Goal: Transaction & Acquisition: Purchase product/service

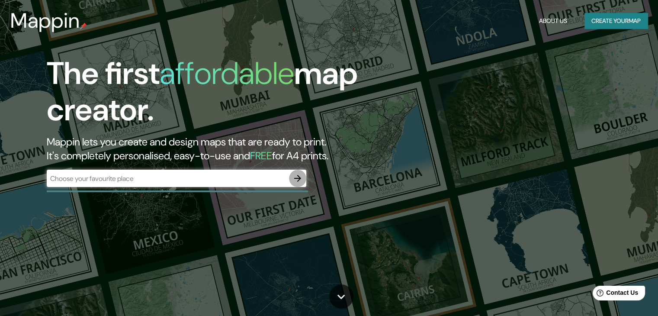
click at [299, 179] on icon "button" at bounding box center [297, 178] width 10 height 10
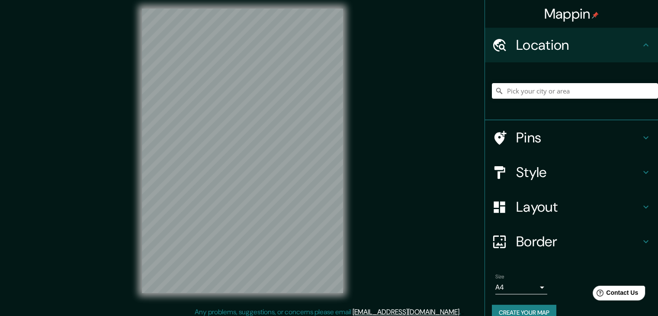
scroll to position [10, 0]
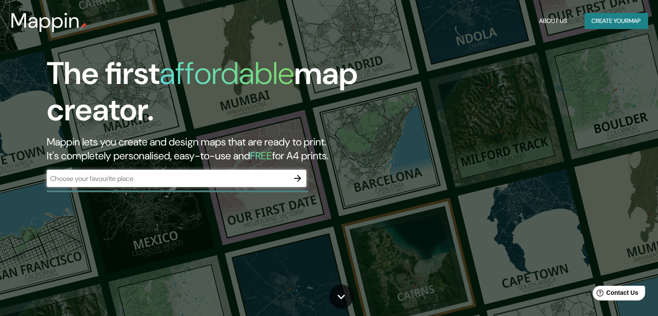
click at [209, 172] on div "​" at bounding box center [177, 178] width 260 height 17
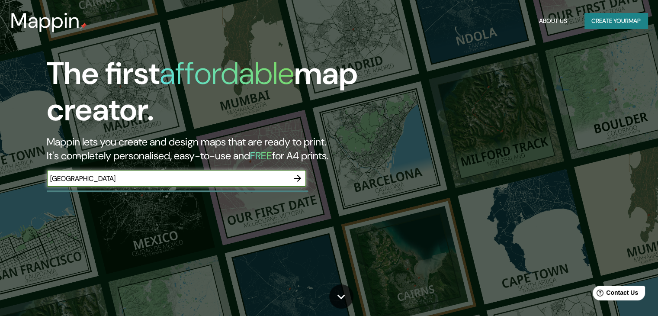
type input "[GEOGRAPHIC_DATA]"
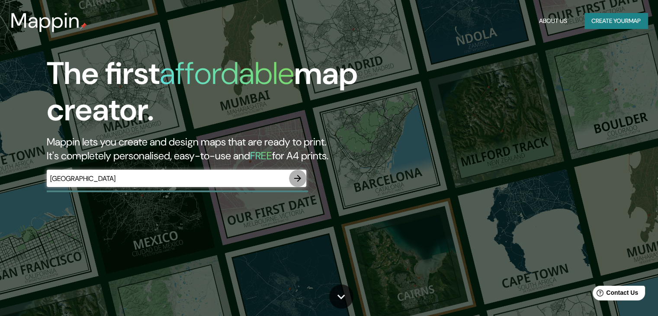
click at [296, 172] on button "button" at bounding box center [297, 178] width 17 height 17
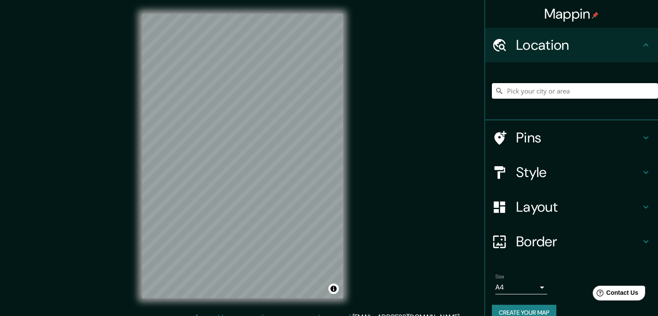
drag, startPoint x: 296, startPoint y: 172, endPoint x: 521, endPoint y: 90, distance: 239.9
click at [521, 90] on input "Pick your city or area" at bounding box center [575, 91] width 166 height 16
type input "[GEOGRAPHIC_DATA], [GEOGRAPHIC_DATA], [GEOGRAPHIC_DATA]"
click at [556, 140] on h4 "Pins" at bounding box center [578, 137] width 125 height 17
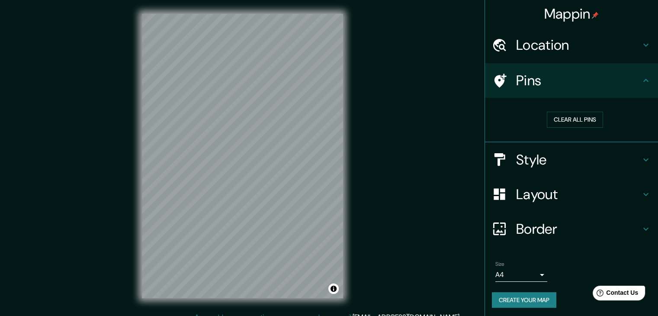
click at [540, 166] on h4 "Style" at bounding box center [578, 159] width 125 height 17
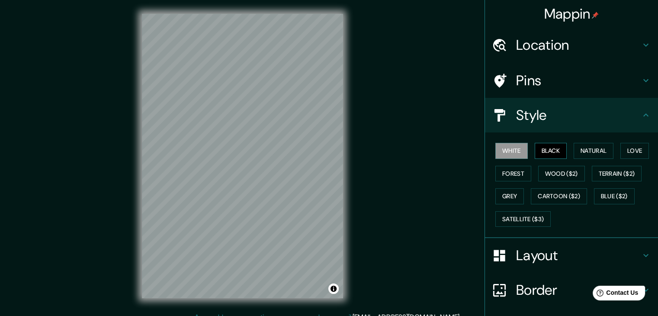
click at [539, 151] on button "Black" at bounding box center [551, 151] width 32 height 16
click at [585, 147] on button "Natural" at bounding box center [594, 151] width 40 height 16
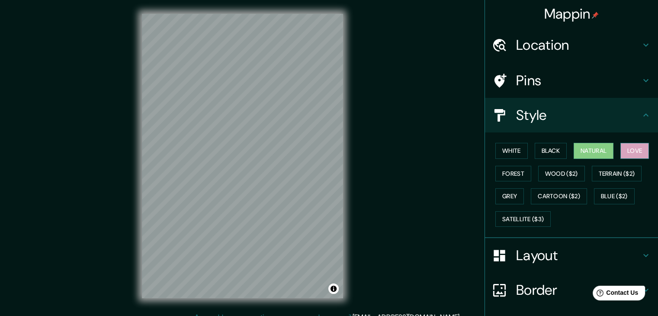
click at [620, 154] on button "Love" at bounding box center [634, 151] width 29 height 16
click at [509, 175] on button "Forest" at bounding box center [513, 174] width 36 height 16
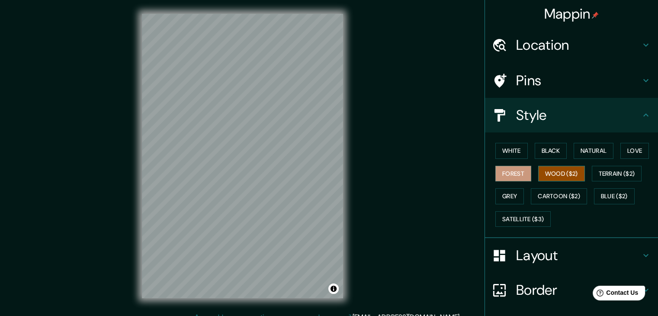
click at [561, 175] on button "Wood ($2)" at bounding box center [561, 174] width 47 height 16
click at [614, 150] on div "White Black Natural Love Forest Wood ($2) Terrain ($2) Grey Cartoon ($2) Blue (…" at bounding box center [575, 184] width 166 height 91
click at [624, 149] on button "Love" at bounding box center [634, 151] width 29 height 16
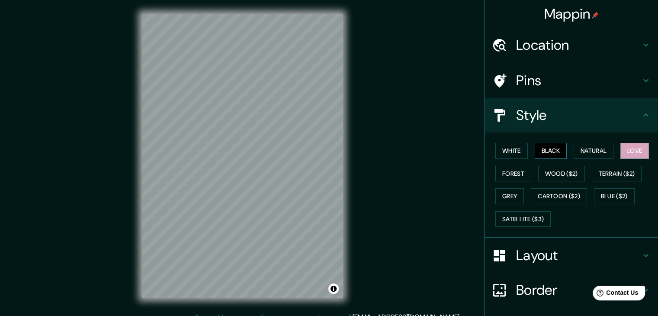
click at [550, 152] on button "Black" at bounding box center [551, 151] width 32 height 16
click at [588, 151] on button "Natural" at bounding box center [594, 151] width 40 height 16
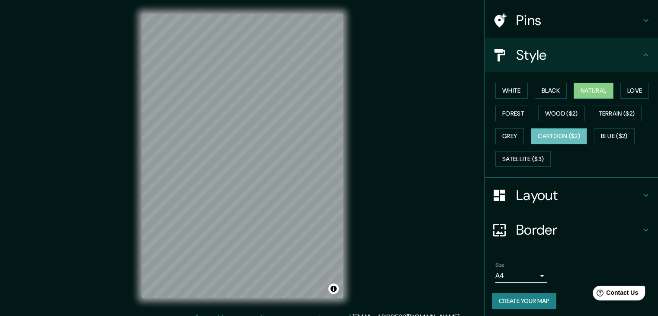
scroll to position [62, 0]
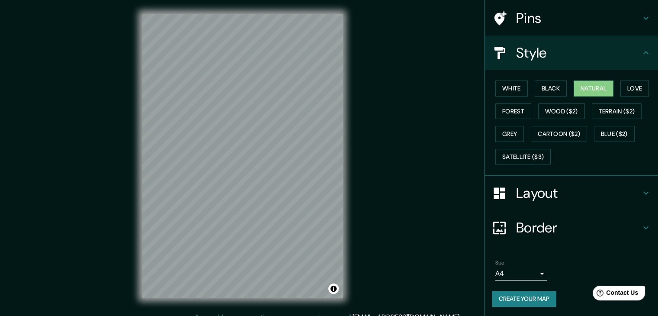
click at [572, 191] on h4 "Layout" at bounding box center [578, 192] width 125 height 17
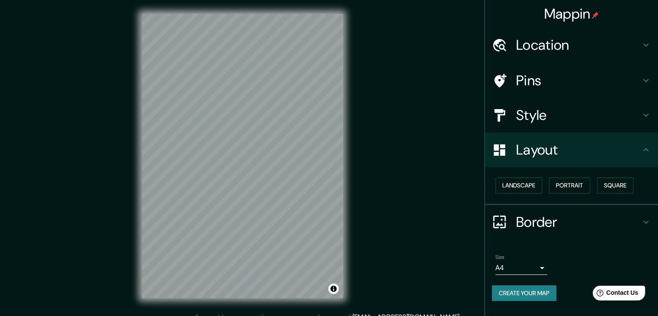
scroll to position [0, 0]
click at [531, 183] on button "Landscape" at bounding box center [518, 185] width 47 height 16
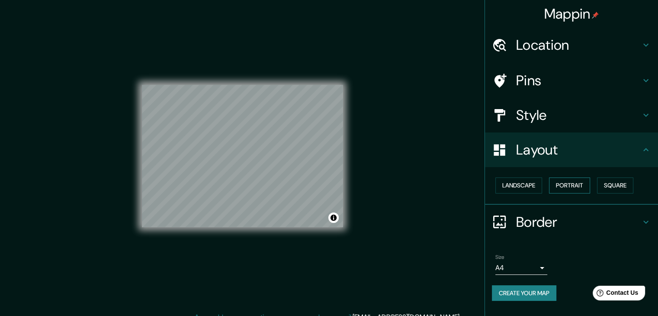
click at [567, 183] on button "Portrait" at bounding box center [569, 185] width 41 height 16
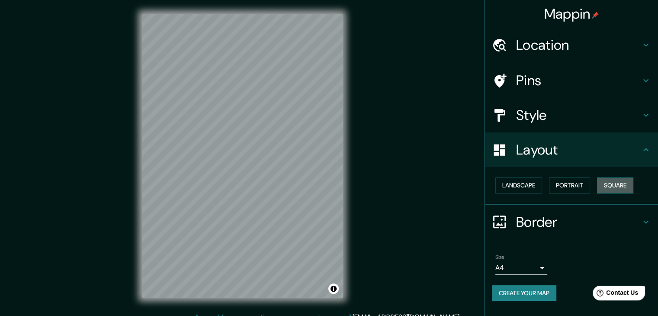
click at [612, 182] on button "Square" at bounding box center [615, 185] width 36 height 16
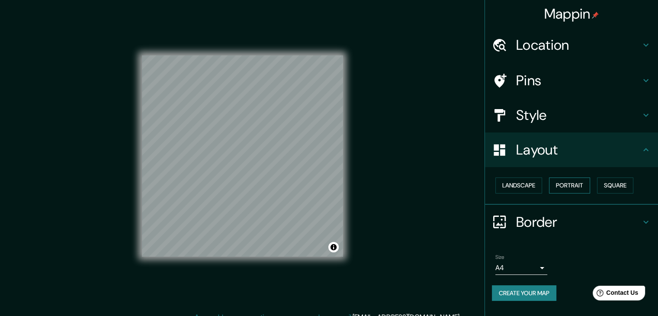
click at [570, 183] on button "Portrait" at bounding box center [569, 185] width 41 height 16
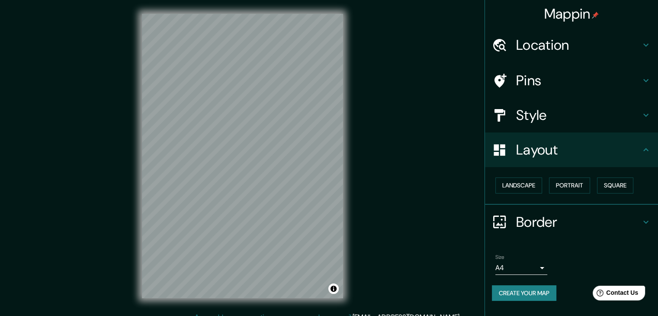
click at [524, 215] on h4 "Border" at bounding box center [578, 221] width 125 height 17
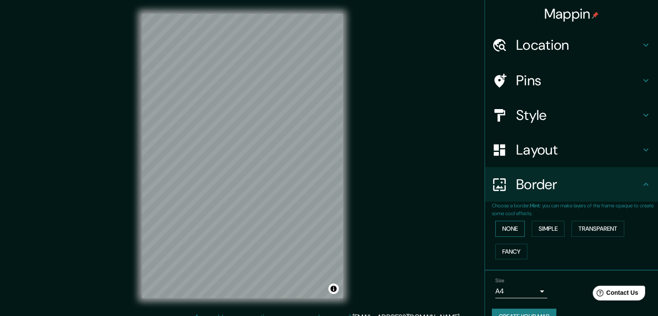
click at [512, 229] on button "None" at bounding box center [509, 229] width 29 height 16
click at [547, 227] on button "Simple" at bounding box center [548, 229] width 33 height 16
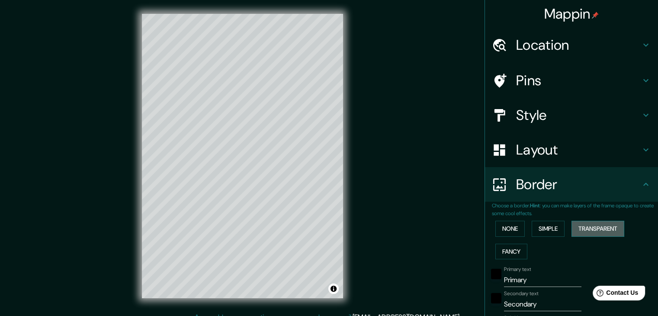
click at [583, 223] on button "Transparent" at bounding box center [598, 229] width 53 height 16
click at [504, 227] on button "None" at bounding box center [509, 229] width 29 height 16
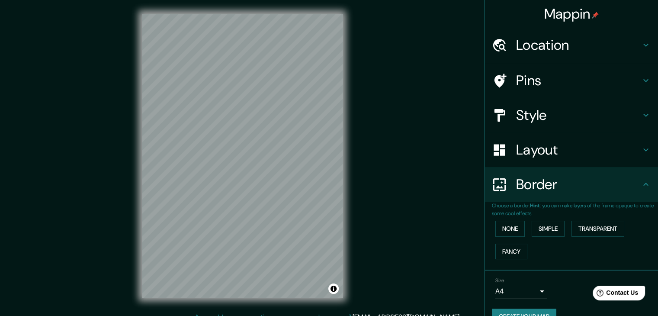
click at [534, 106] on h4 "Style" at bounding box center [578, 114] width 125 height 17
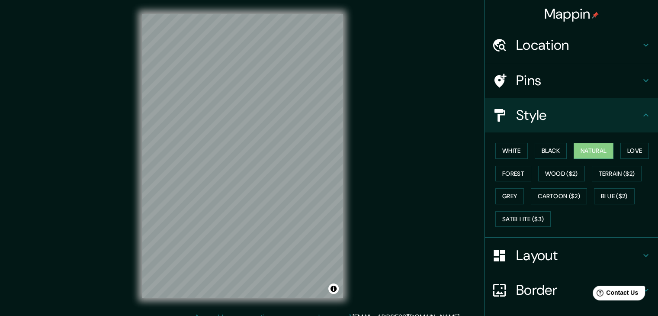
click at [516, 87] on h4 "Pins" at bounding box center [578, 80] width 125 height 17
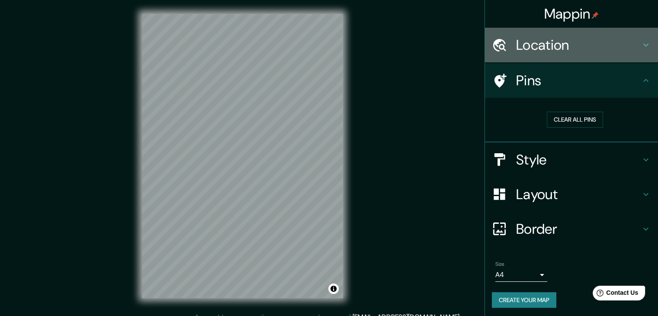
click at [540, 39] on h4 "Location" at bounding box center [578, 44] width 125 height 17
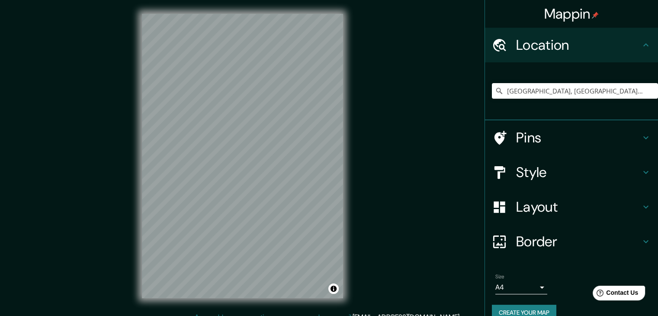
click at [520, 144] on h4 "Pins" at bounding box center [578, 137] width 125 height 17
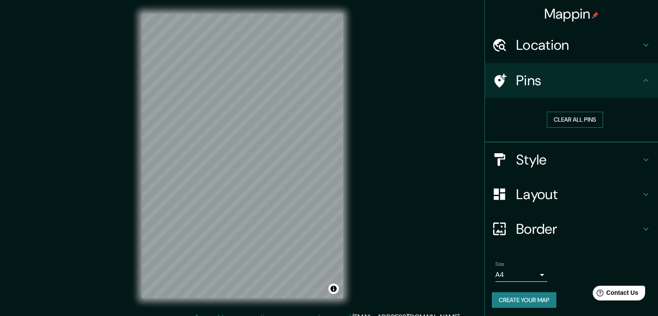
click at [591, 116] on button "Clear all pins" at bounding box center [575, 120] width 56 height 16
